Goal: Task Accomplishment & Management: Use online tool/utility

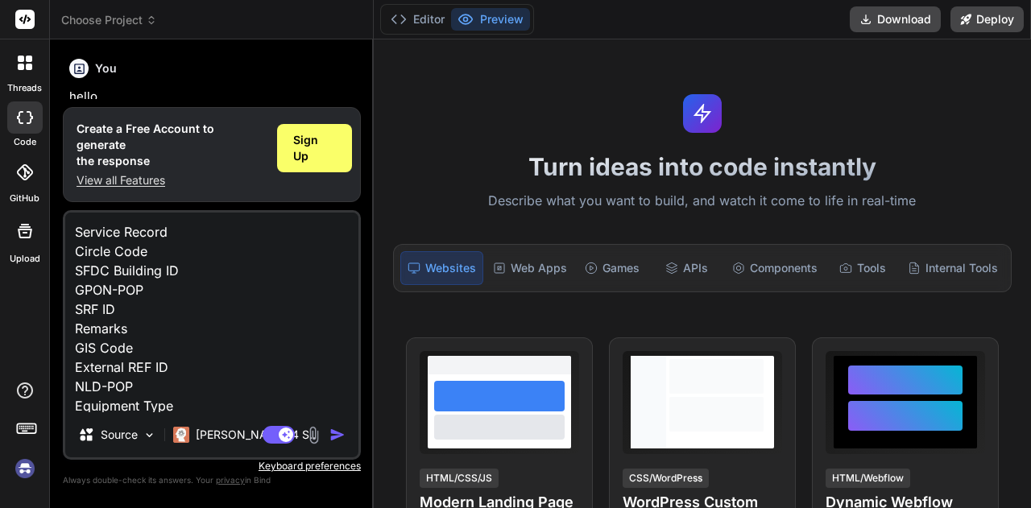
type textarea "x"
click at [308, 151] on span "Sign Up" at bounding box center [314, 148] width 43 height 32
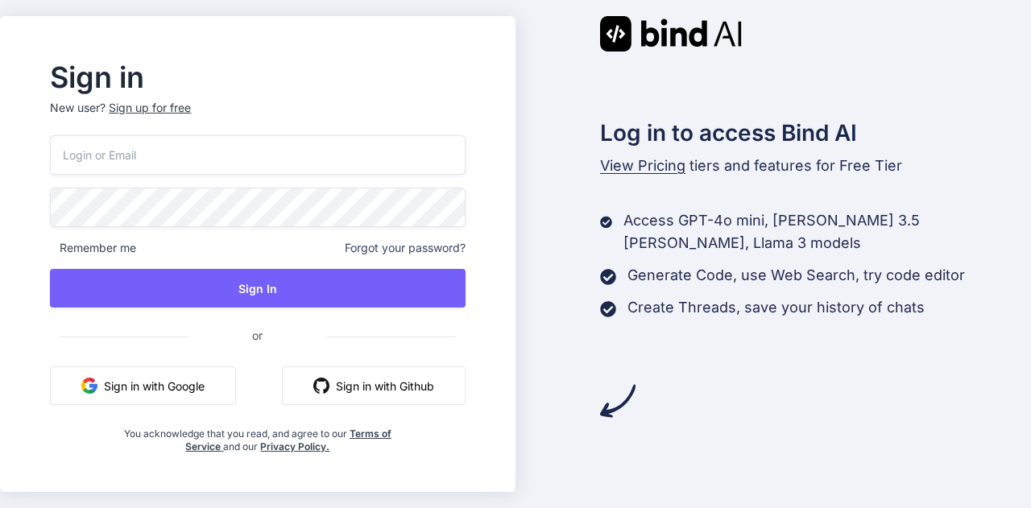
click at [187, 104] on div "Sign up for free" at bounding box center [150, 108] width 82 height 16
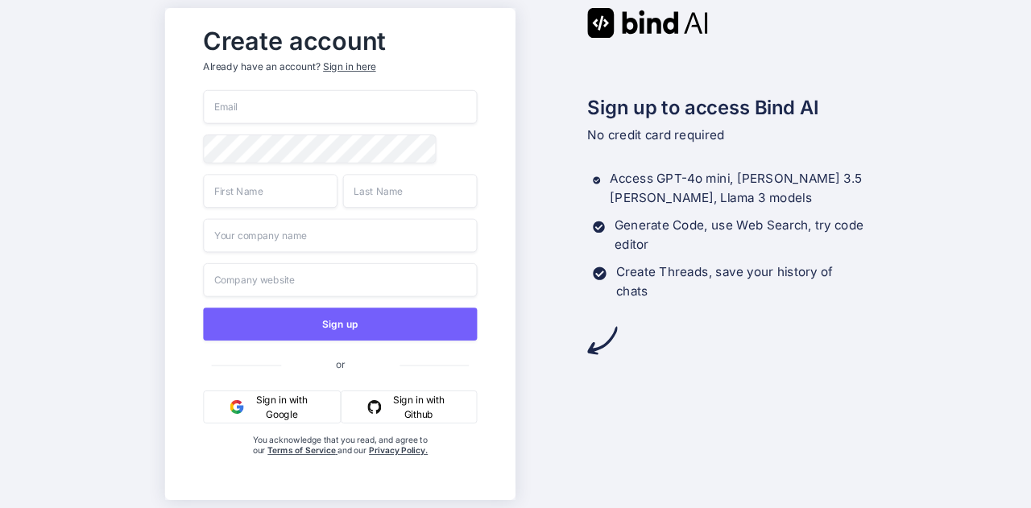
click at [401, 106] on input "email" at bounding box center [340, 107] width 274 height 34
paste input "qozygysu@forexzig.com"
type input "qozygysu@forexzig.com"
click at [274, 197] on input "text" at bounding box center [270, 191] width 135 height 34
type input "Arjun"
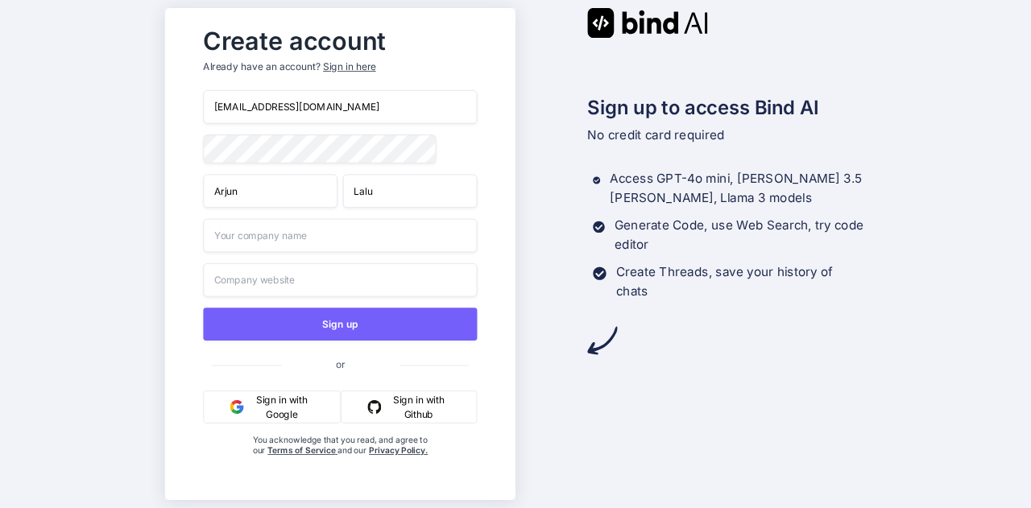
type input "Lalu"
click at [287, 236] on input "text" at bounding box center [340, 236] width 274 height 34
type input "delloit"
click at [338, 280] on input "text" at bounding box center [340, 280] width 274 height 34
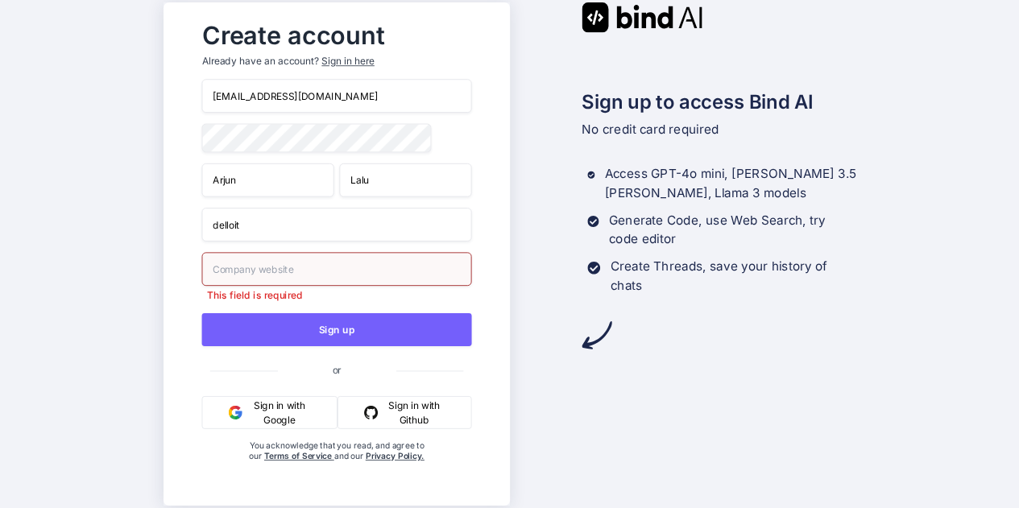
drag, startPoint x: 287, startPoint y: 234, endPoint x: 153, endPoint y: 229, distance: 133.9
click at [153, 229] on div "Create account Already have an account? Sign in here qozygysu@forexzig.com Arju…" at bounding box center [509, 254] width 1019 height 508
click at [260, 262] on input "text" at bounding box center [336, 269] width 270 height 34
paste input "delloit"
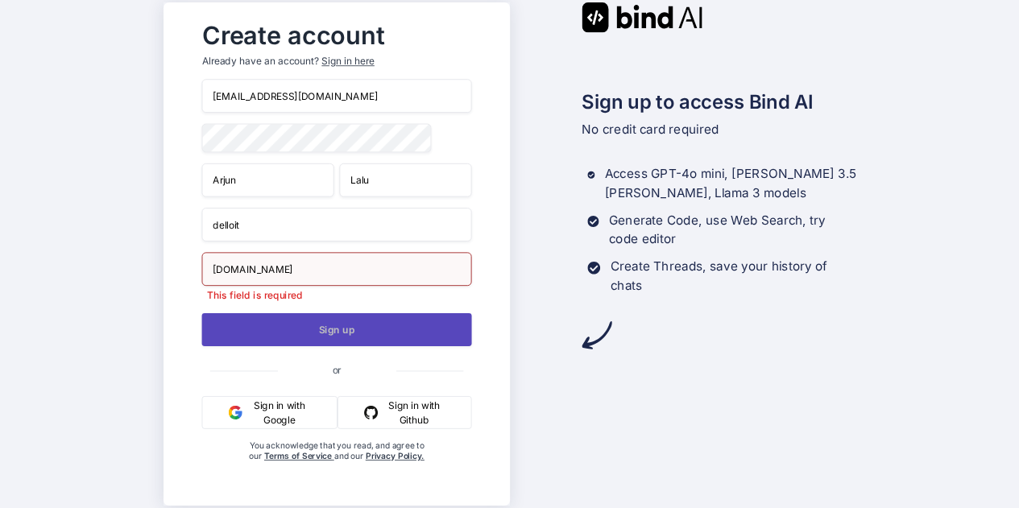
type input "delloit.com"
click at [293, 334] on button "Sign up" at bounding box center [336, 329] width 270 height 33
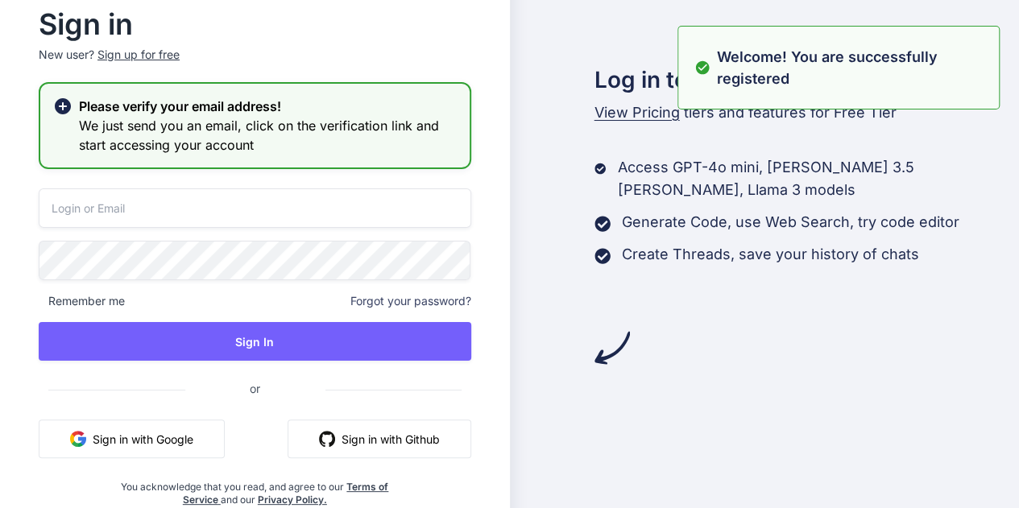
click at [354, 202] on input "email" at bounding box center [255, 208] width 433 height 39
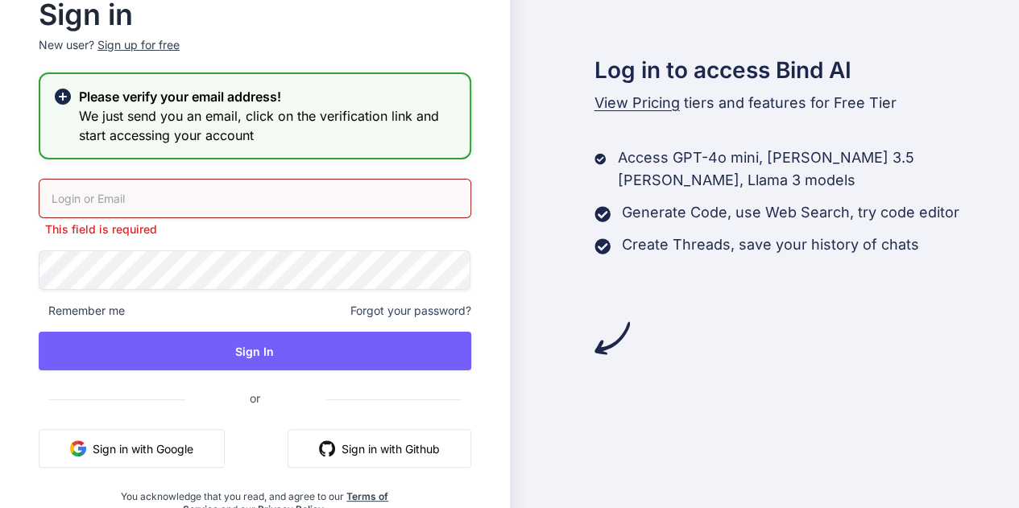
click at [259, 214] on input "email" at bounding box center [255, 198] width 433 height 39
paste input "qozygysu@forexzig.com"
type input "qozygysu@forexzig.com"
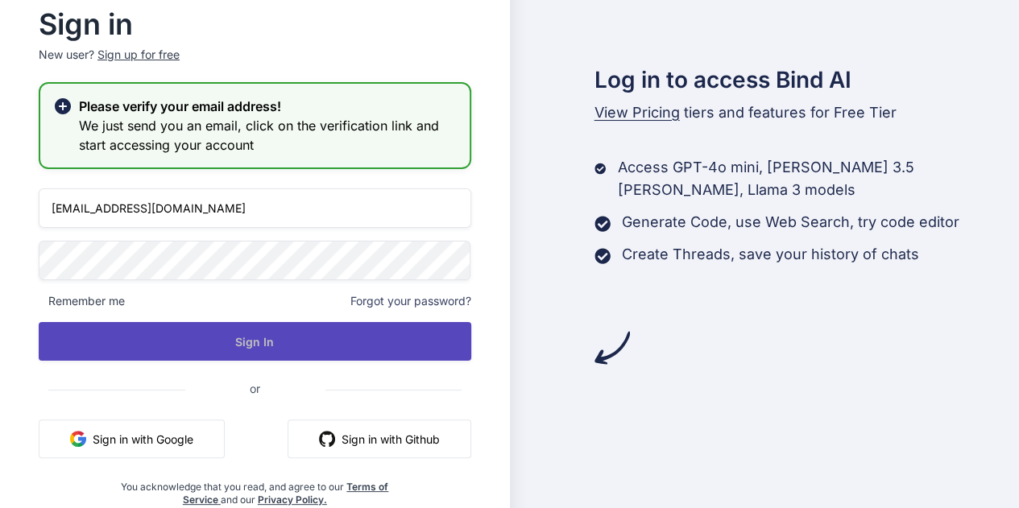
click at [292, 329] on button "Sign In" at bounding box center [255, 341] width 433 height 39
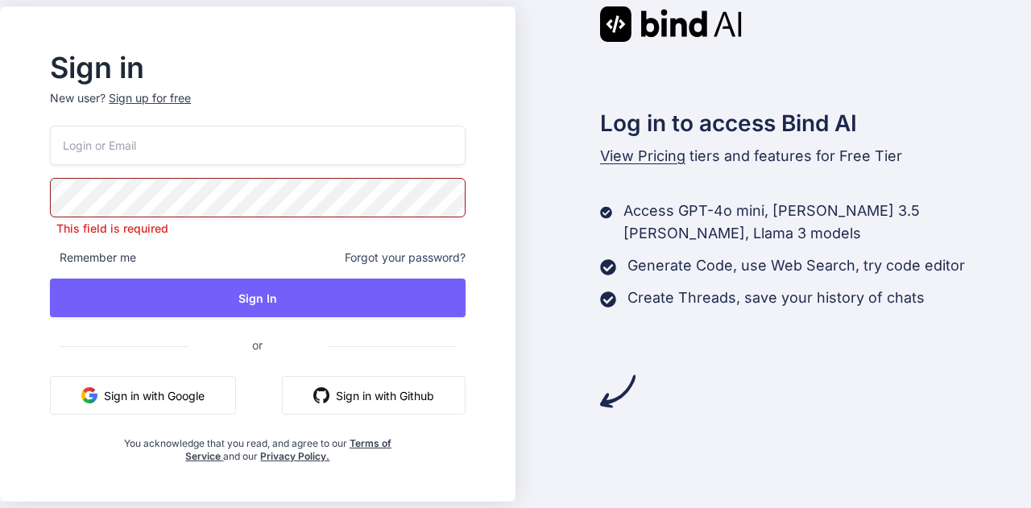
click at [279, 156] on input "email" at bounding box center [257, 145] width 415 height 39
paste input "qozygysu@forexzig.com"
type input "qozygysu@forexzig.com"
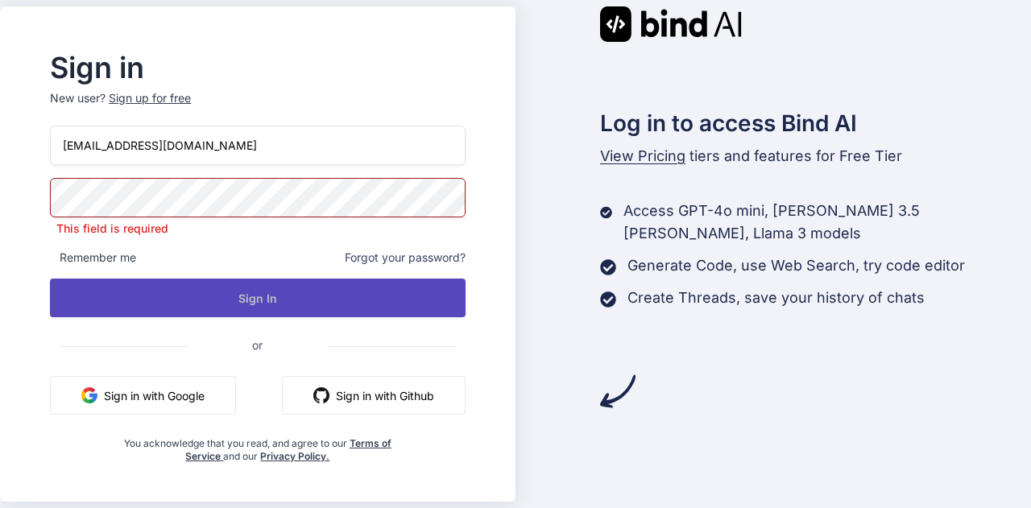
click at [264, 306] on button "Sign In" at bounding box center [257, 298] width 415 height 39
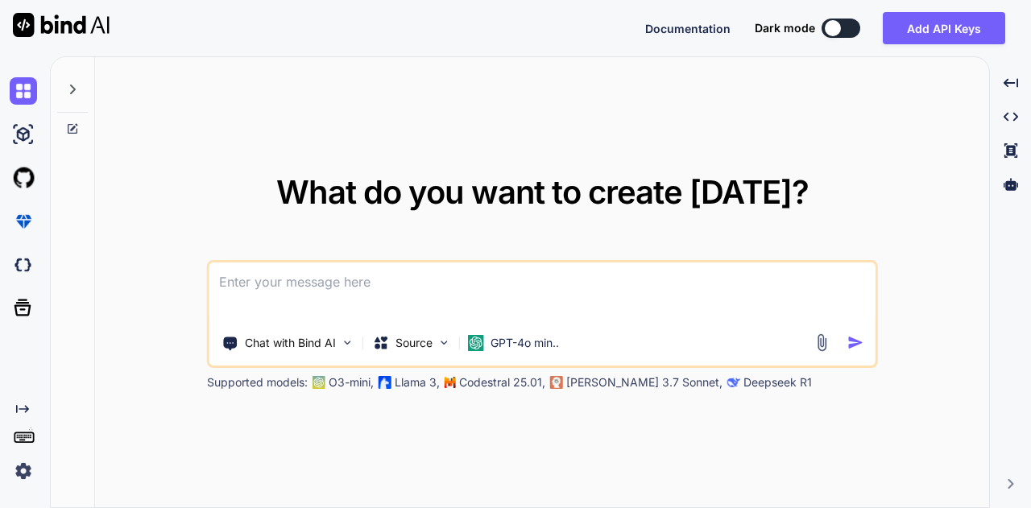
type textarea "x"
click at [446, 288] on textarea at bounding box center [542, 293] width 666 height 60
click at [617, 247] on div "What do you want to create [DATE]? Chat with Bind AI Source GPT-4o min.. Suppor…" at bounding box center [542, 283] width 671 height 214
click at [601, 265] on textarea at bounding box center [542, 293] width 666 height 60
drag, startPoint x: 543, startPoint y: 381, endPoint x: 464, endPoint y: 384, distance: 79.0
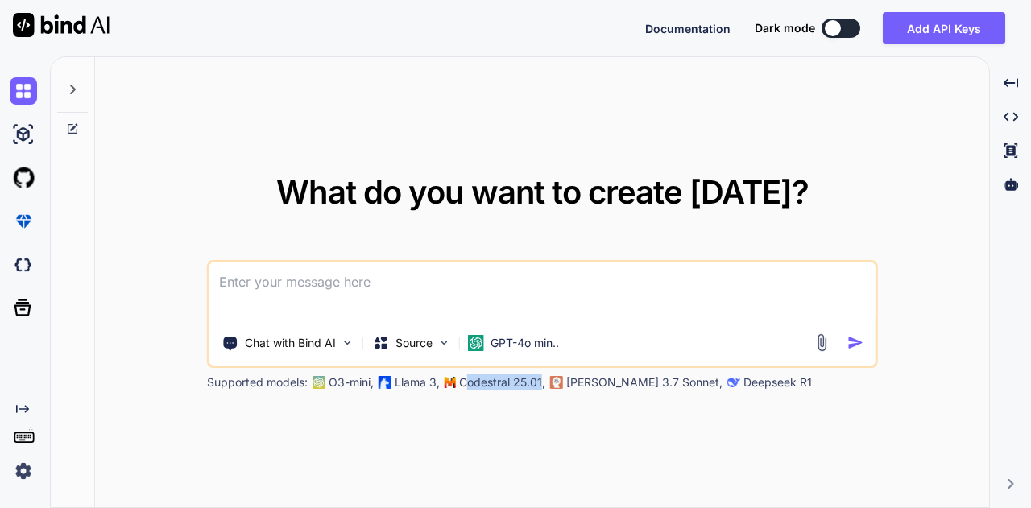
click at [464, 384] on p "Codestral 25.01," at bounding box center [502, 383] width 86 height 16
drag, startPoint x: 461, startPoint y: 384, endPoint x: 542, endPoint y: 382, distance: 81.4
click at [542, 382] on p "Codestral 25.01," at bounding box center [502, 383] width 86 height 16
drag, startPoint x: 566, startPoint y: 381, endPoint x: 661, endPoint y: 381, distance: 94.3
click at [661, 381] on p "[PERSON_NAME] 3.7 Sonnet," at bounding box center [644, 383] width 156 height 16
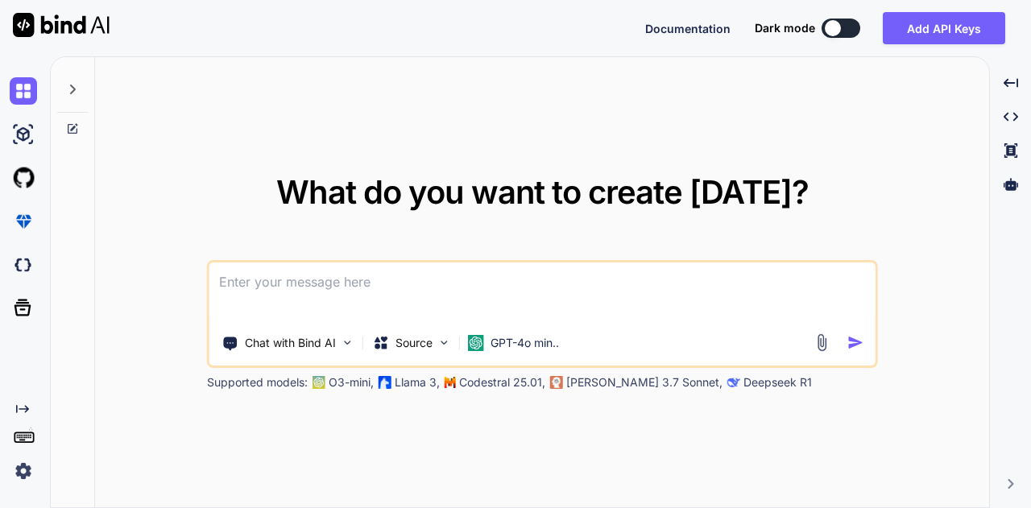
click at [526, 276] on textarea at bounding box center [542, 293] width 666 height 60
click at [503, 272] on textarea at bounding box center [542, 293] width 666 height 60
